Goal: Transaction & Acquisition: Purchase product/service

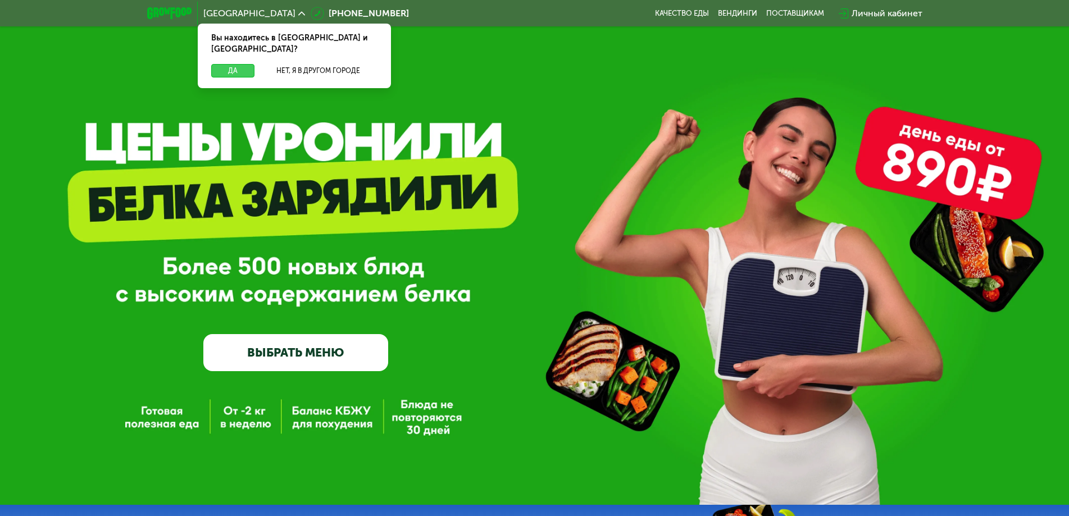
click at [237, 64] on button "Да" at bounding box center [232, 70] width 43 height 13
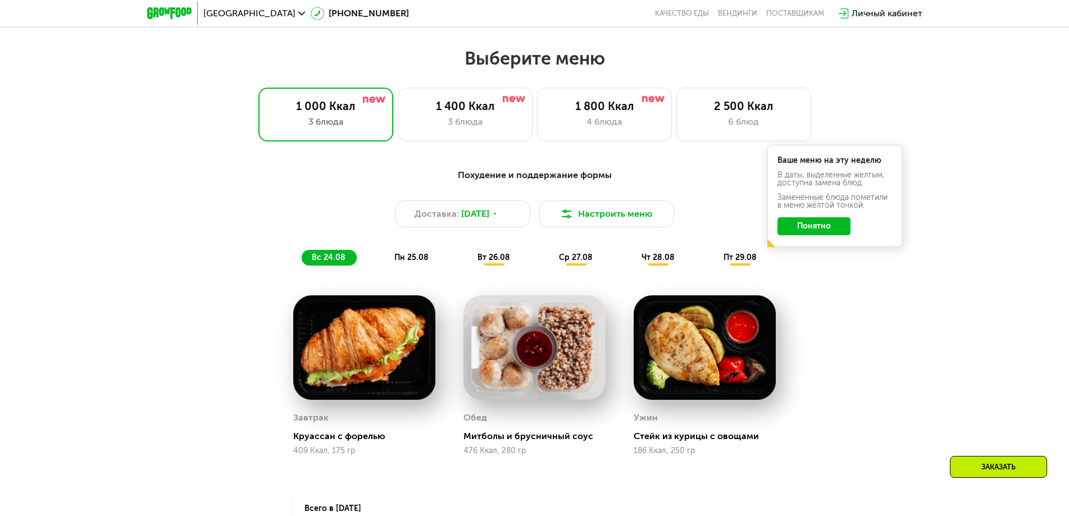
scroll to position [562, 0]
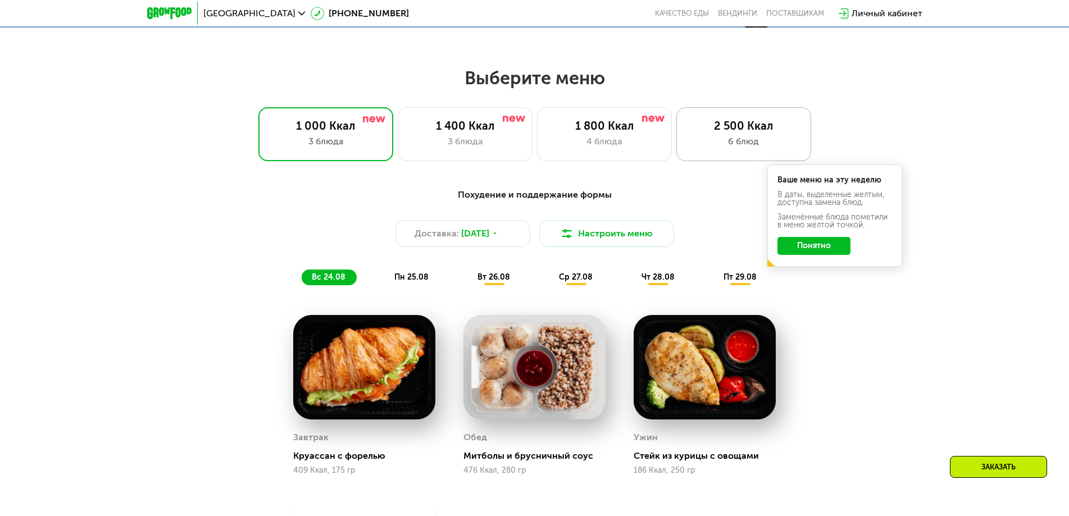
click at [691, 144] on div "6 блюд" at bounding box center [743, 141] width 111 height 13
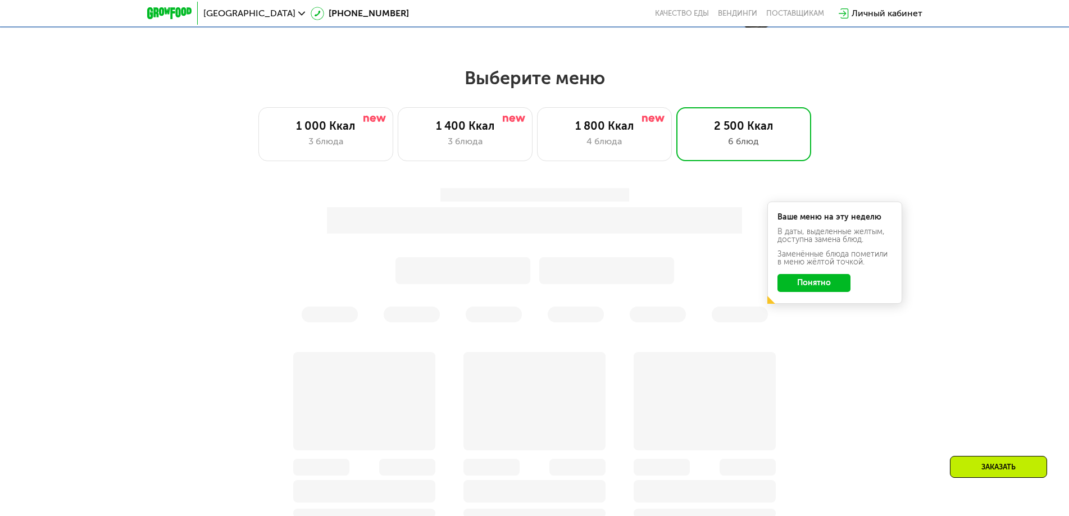
click at [817, 289] on div "Ваше меню на эту неделю В даты, выделенные желтым, доступна замена блюд. Заменё…" at bounding box center [535, 256] width 679 height 148
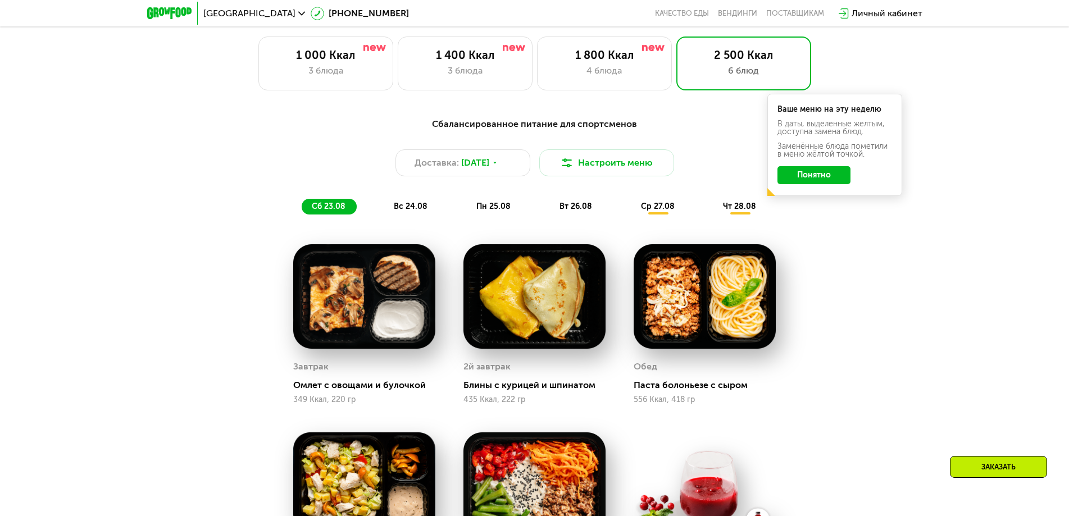
scroll to position [618, 0]
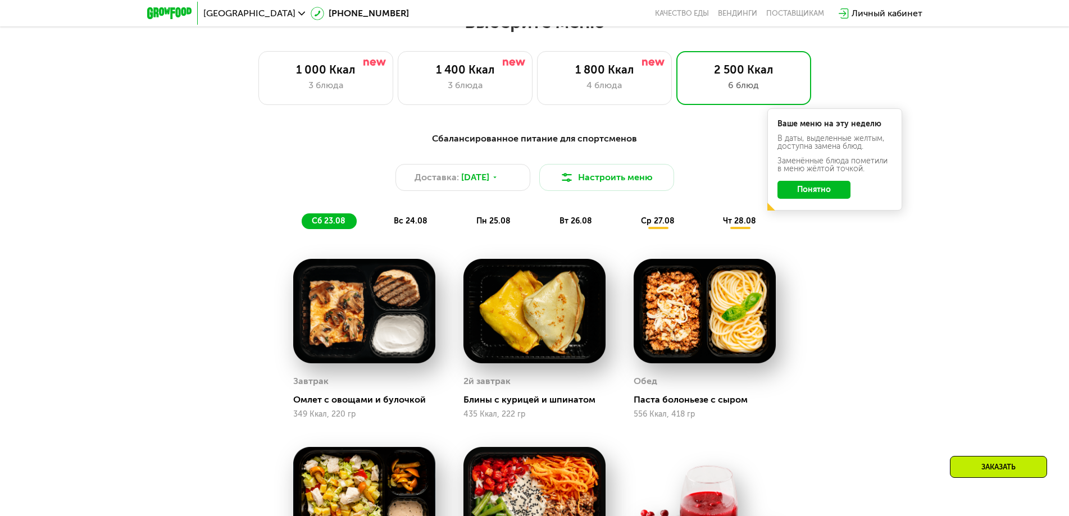
click at [411, 223] on span "вс 24.08" at bounding box center [411, 221] width 34 height 10
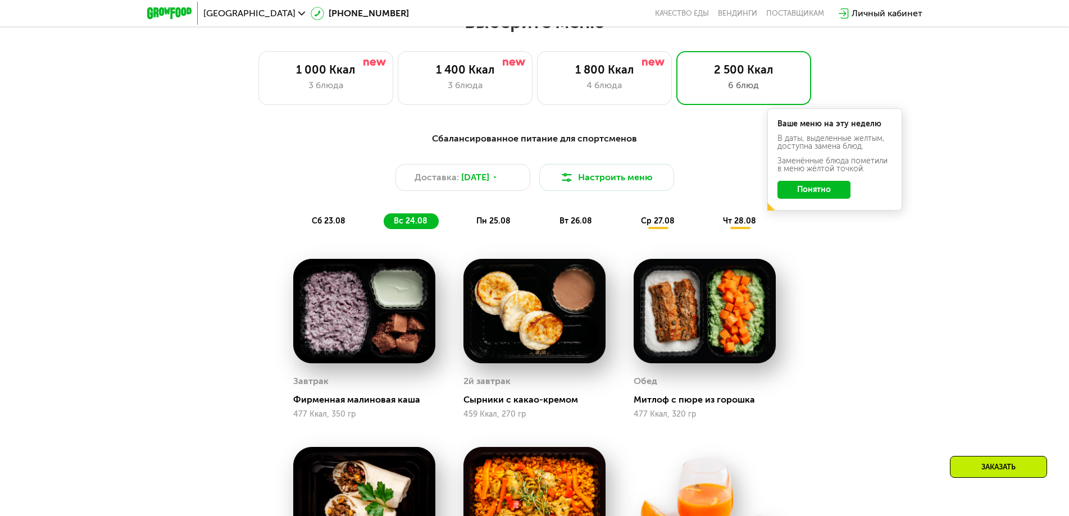
click at [496, 224] on span "пн 25.08" at bounding box center [494, 221] width 34 height 10
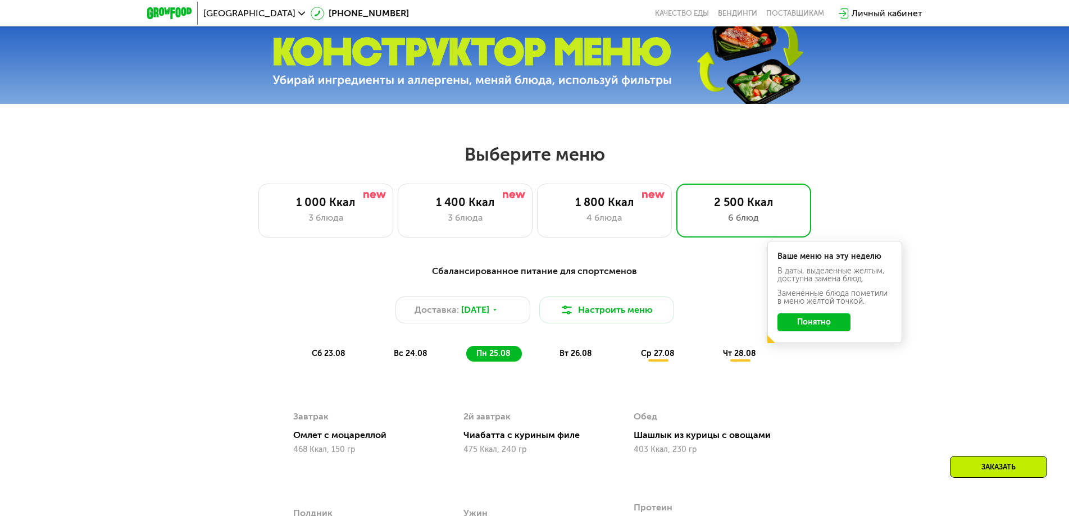
scroll to position [506, 0]
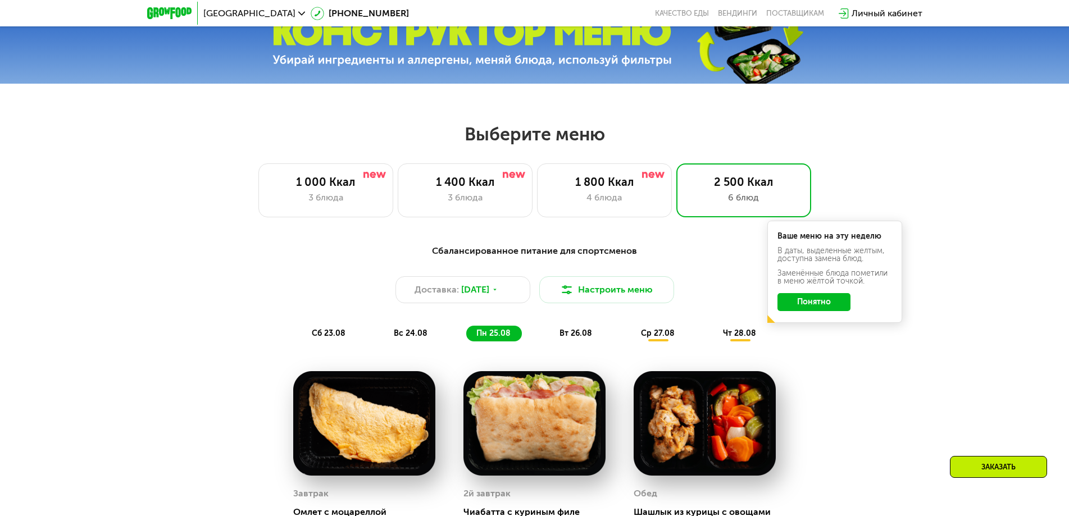
click at [797, 309] on button "Понятно" at bounding box center [814, 302] width 73 height 18
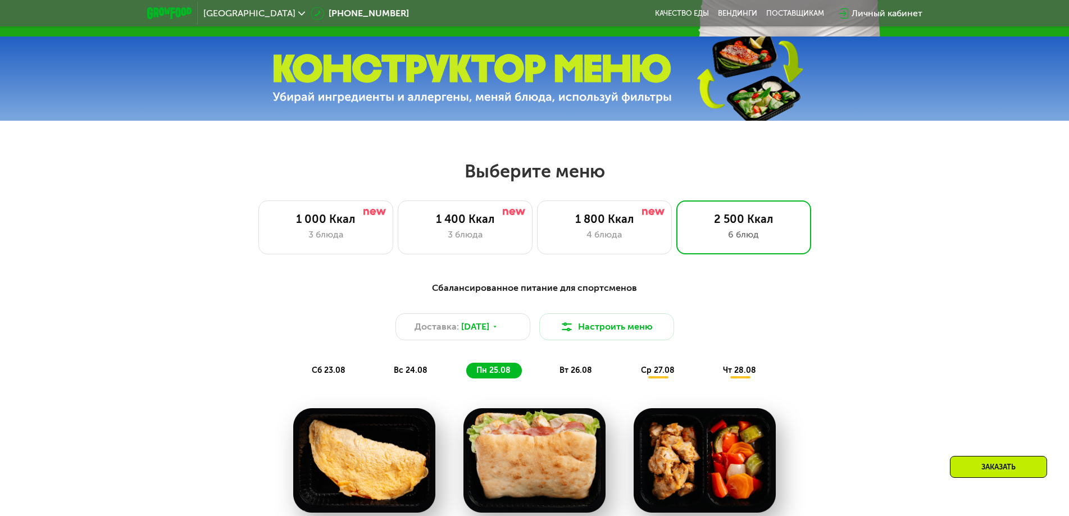
scroll to position [393, 0]
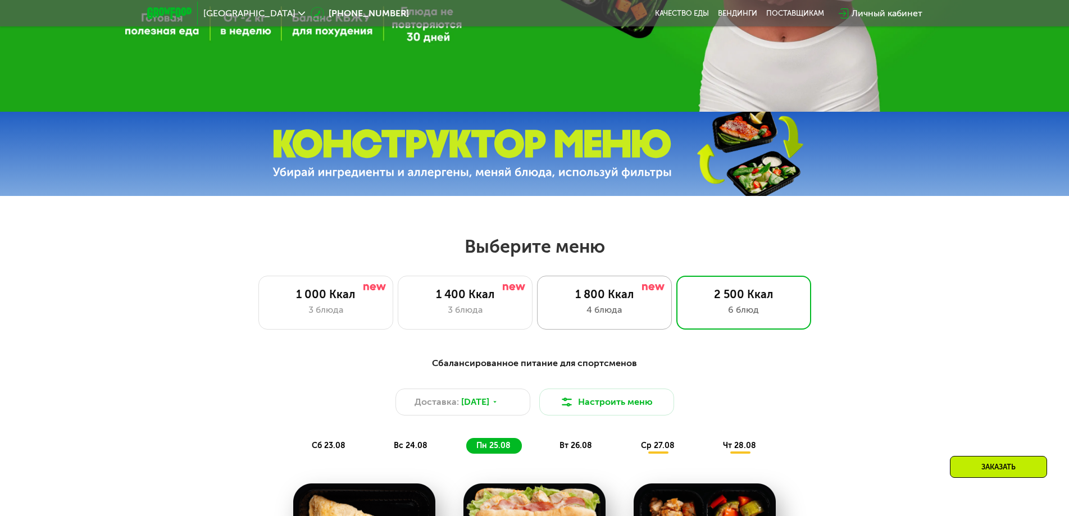
click at [607, 314] on div "4 блюда" at bounding box center [604, 309] width 111 height 13
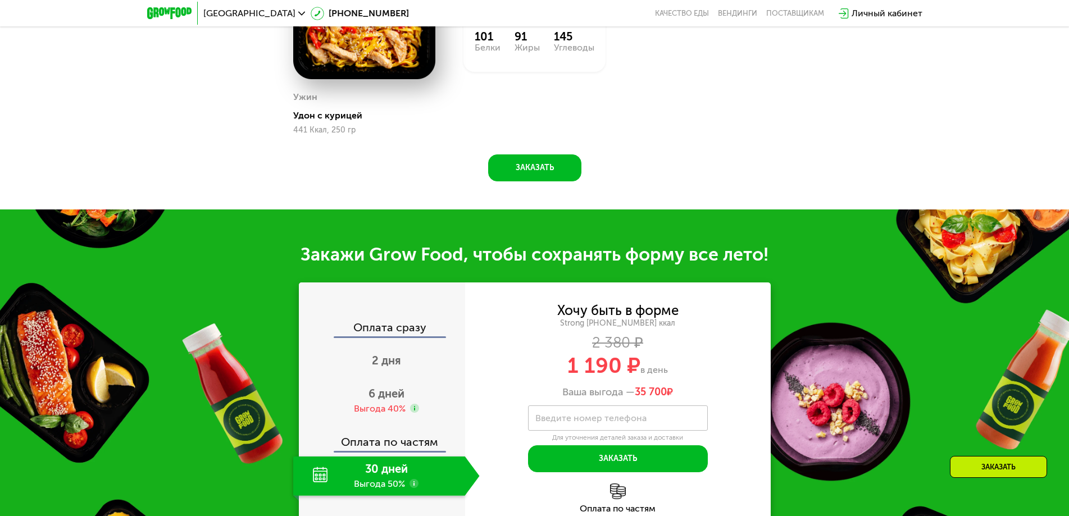
scroll to position [1124, 0]
